Goal: Check status: Check status

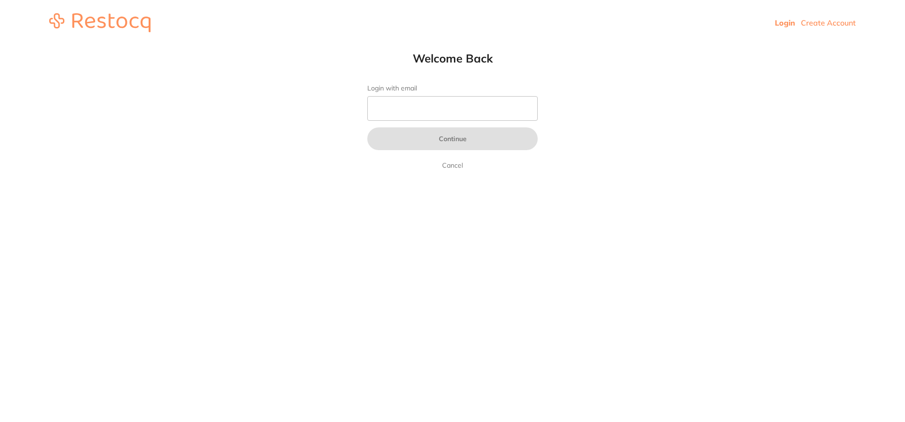
type input "[EMAIL_ADDRESS][DOMAIN_NAME]"
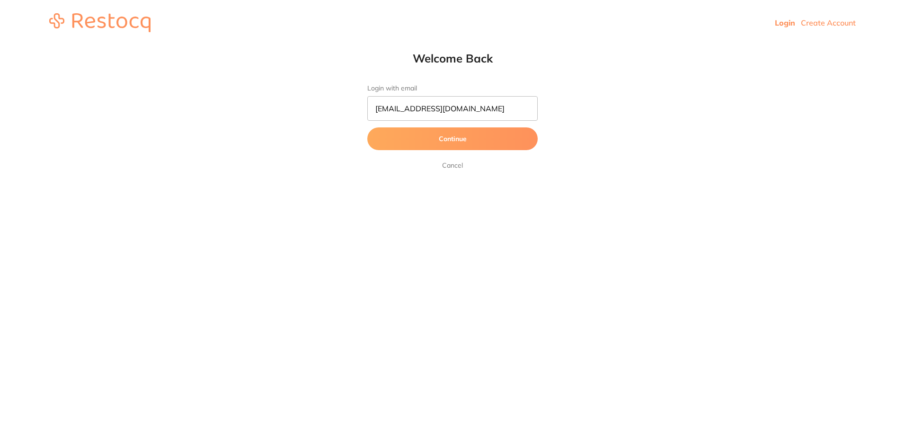
click at [440, 145] on button "Continue" at bounding box center [452, 138] width 170 height 23
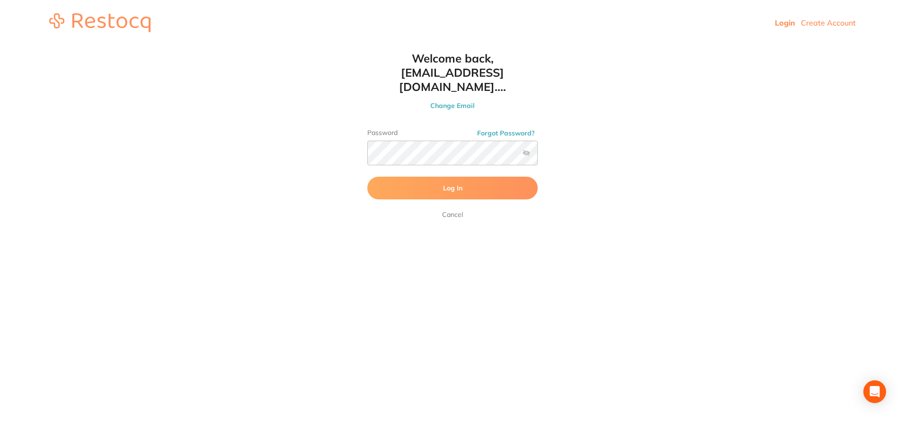
click at [499, 177] on button "Log In" at bounding box center [452, 188] width 170 height 23
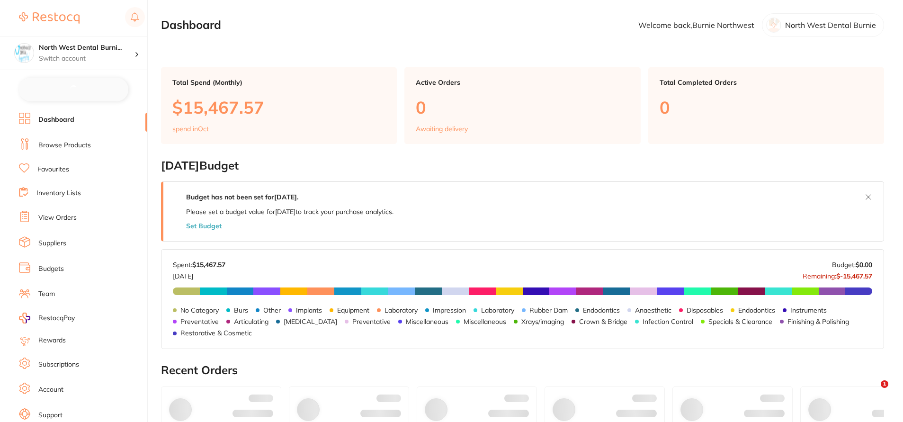
checkbox input "false"
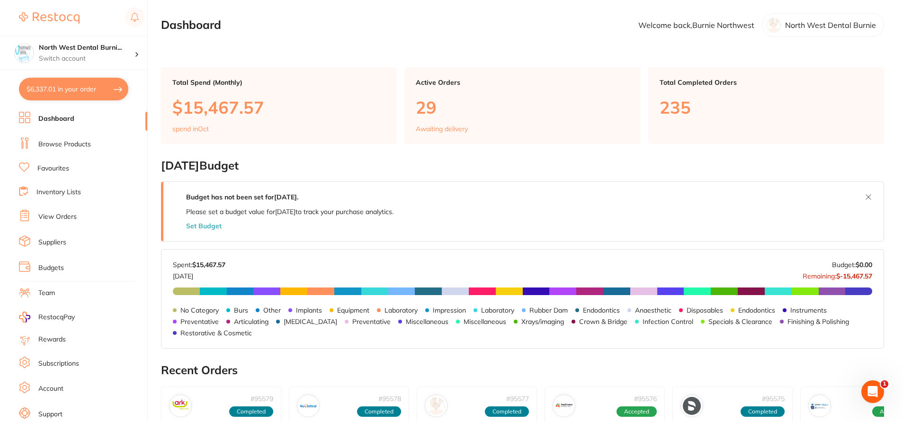
click at [71, 208] on ul "Dashboard Browse Products Favourites Inventory Lists View Orders Suppliers Budg…" at bounding box center [83, 275] width 128 height 327
click at [69, 221] on link "View Orders" at bounding box center [57, 216] width 38 height 9
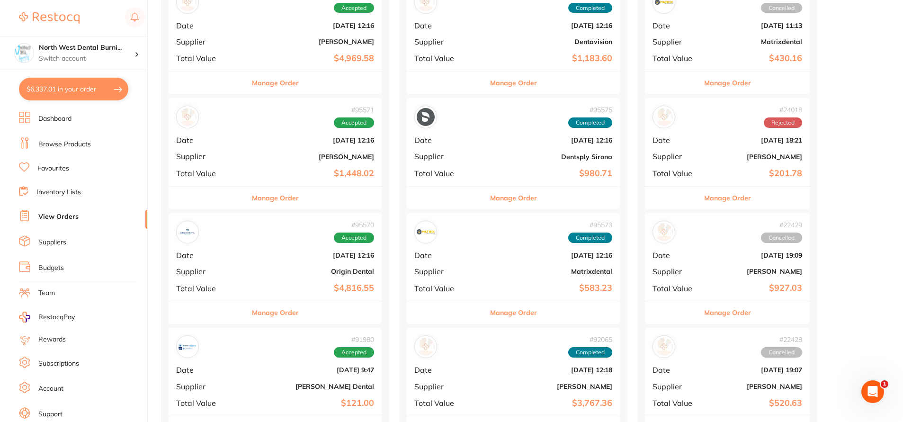
click at [264, 272] on b "Origin Dental" at bounding box center [310, 271] width 127 height 8
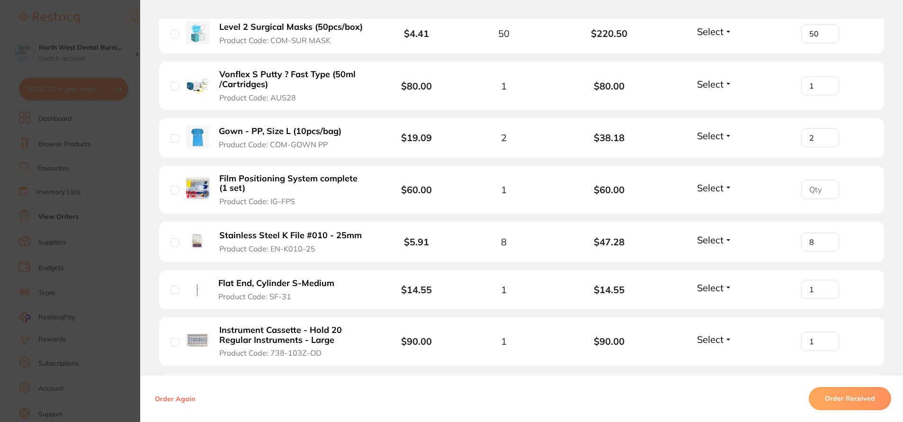
scroll to position [2130, 0]
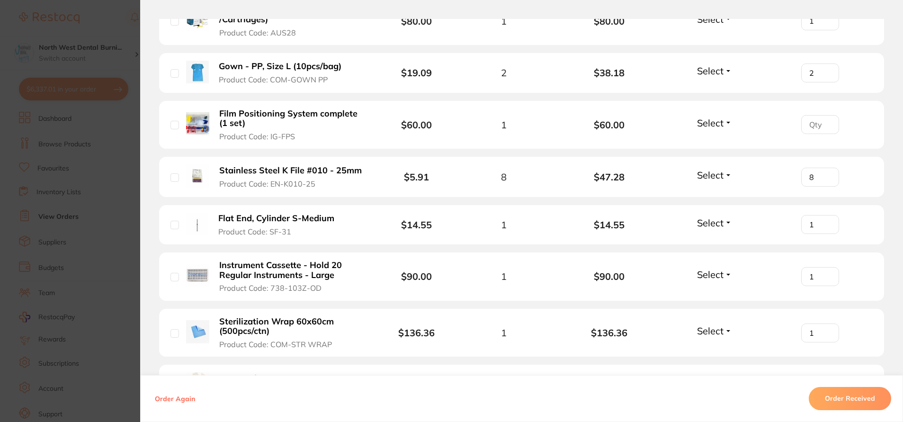
click at [189, 112] on img at bounding box center [197, 123] width 23 height 23
click at [241, 109] on b "Film Positioning System complete (1 set)" at bounding box center [291, 118] width 145 height 19
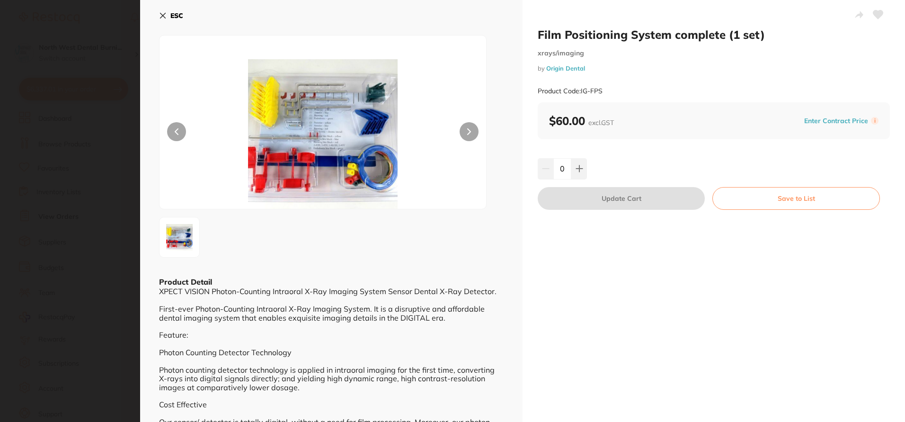
scroll to position [0, 0]
click at [175, 16] on b "ESC" at bounding box center [176, 15] width 13 height 9
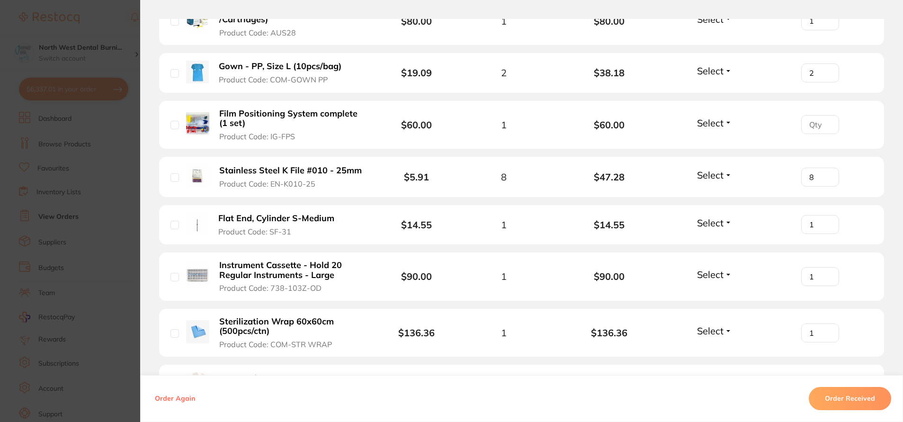
click at [45, 213] on section "Order ID: Restocq- 95570 Order Information Accepted Order Order Date [DATE] 12:…" at bounding box center [451, 211] width 903 height 422
